Goal: Information Seeking & Learning: Learn about a topic

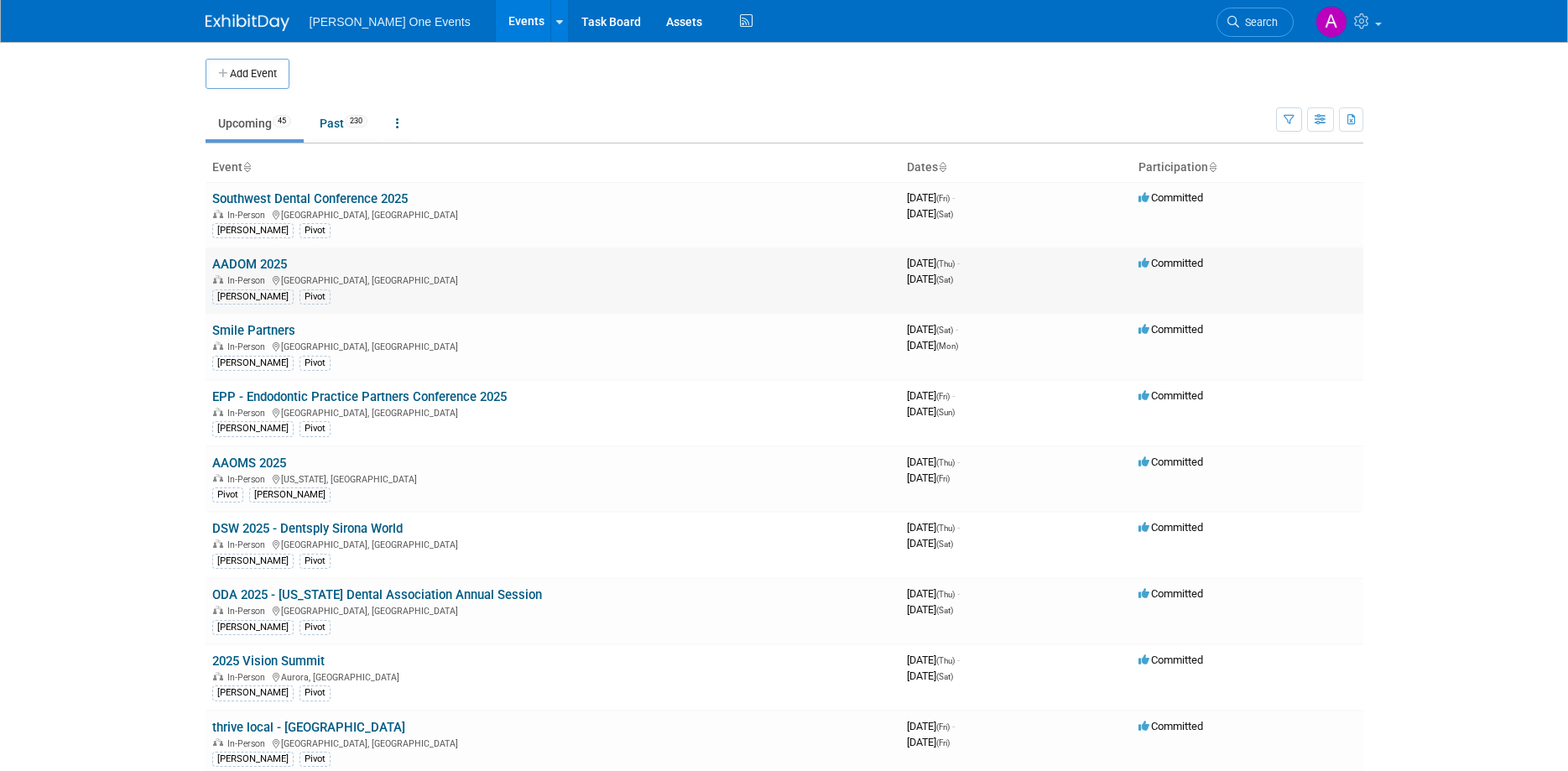
click at [228, 275] on div "In-Person [GEOGRAPHIC_DATA], [GEOGRAPHIC_DATA]" at bounding box center [552, 279] width 681 height 13
click at [228, 262] on link "AADOM 2025" at bounding box center [249, 264] width 75 height 15
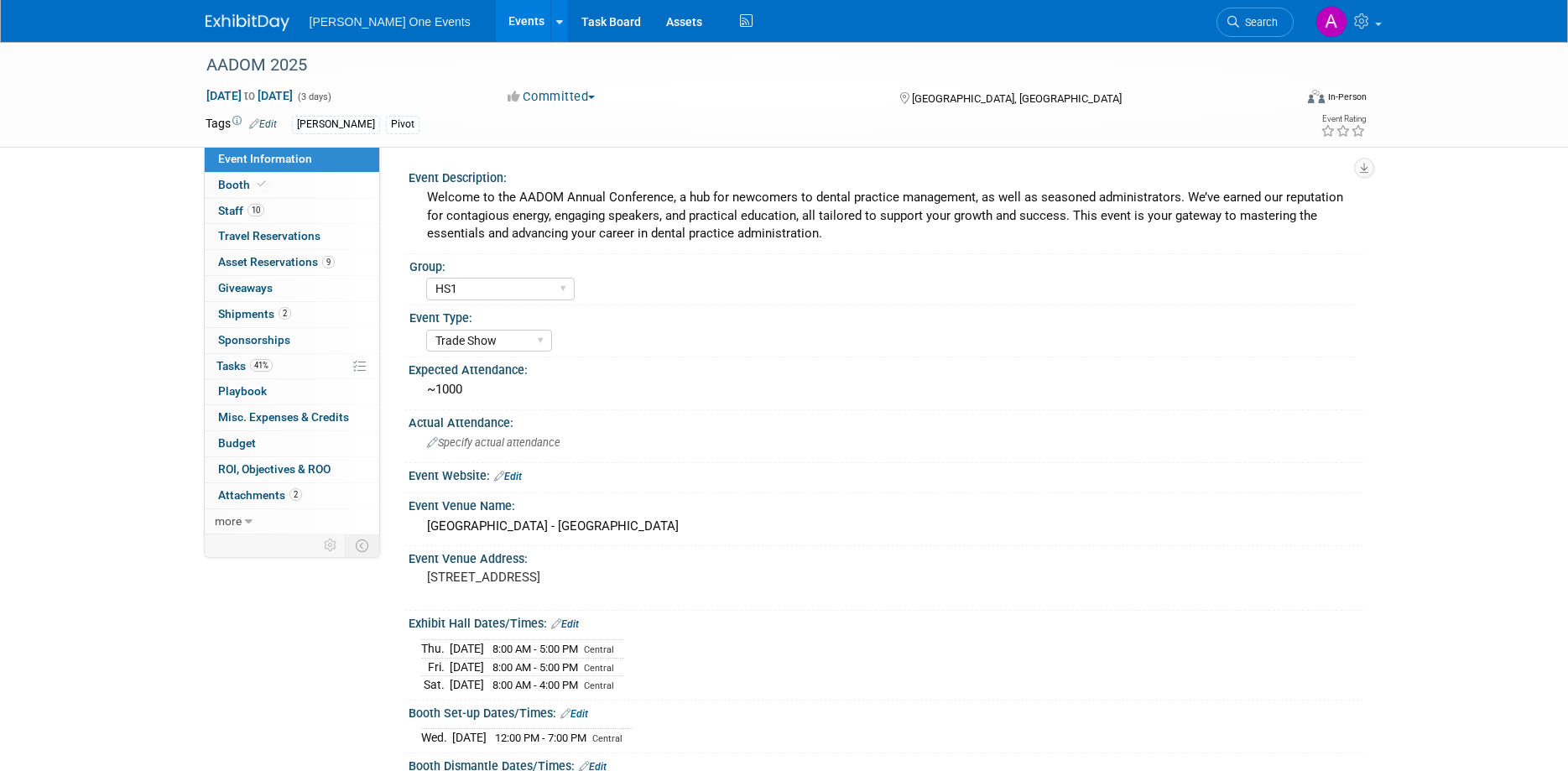
select select "HS1"
select select "Trade Show"
click at [247, 173] on link "Booth" at bounding box center [292, 185] width 175 height 25
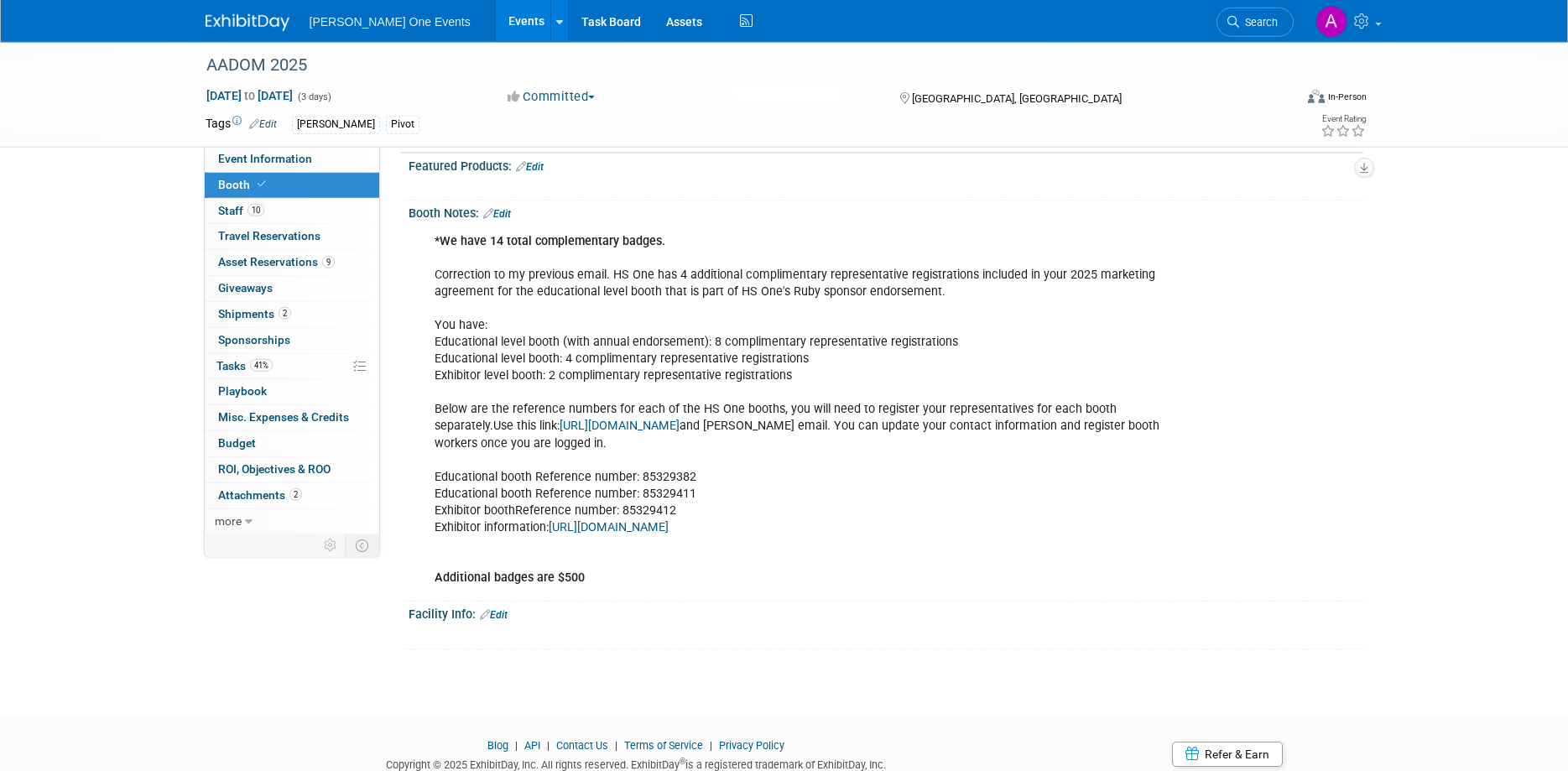
scroll to position [620, 0]
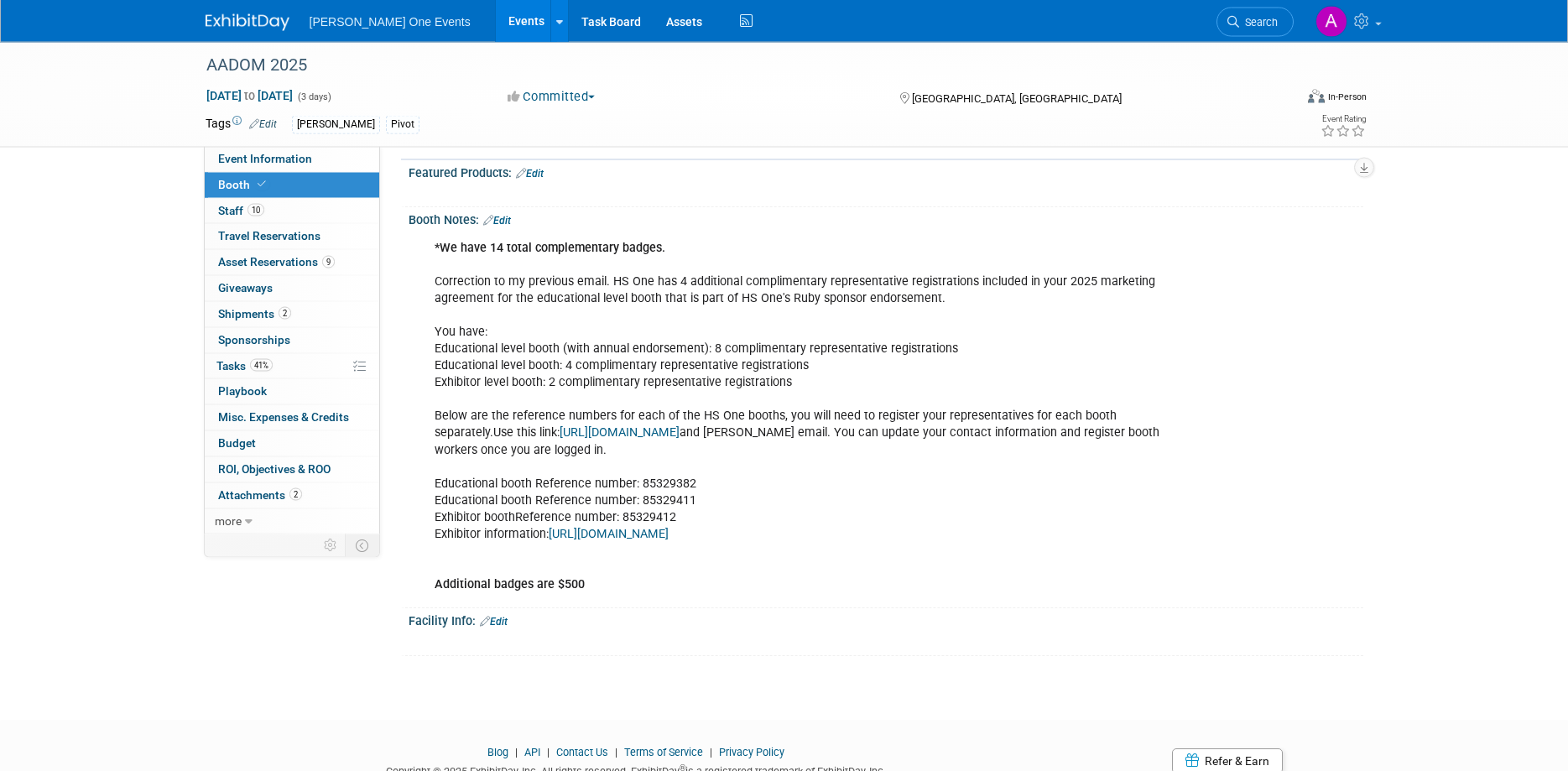
click at [664, 538] on link "https://exhibitor.aadomconference.com/exhibitor-information/" at bounding box center [608, 535] width 120 height 14
click at [628, 433] on link "https://na.eventscloud.com/ereg/modifyreg.php?eventid=812941" at bounding box center [620, 433] width 120 height 14
